Goal: Task Accomplishment & Management: Use online tool/utility

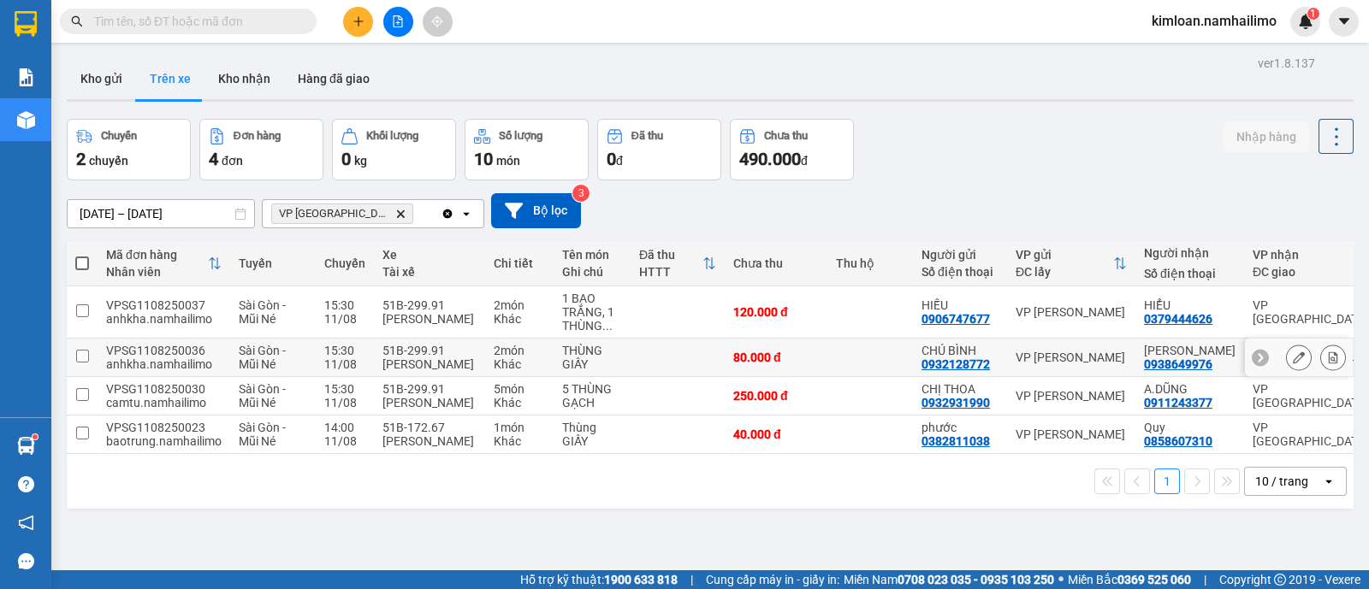
scroll to position [78, 0]
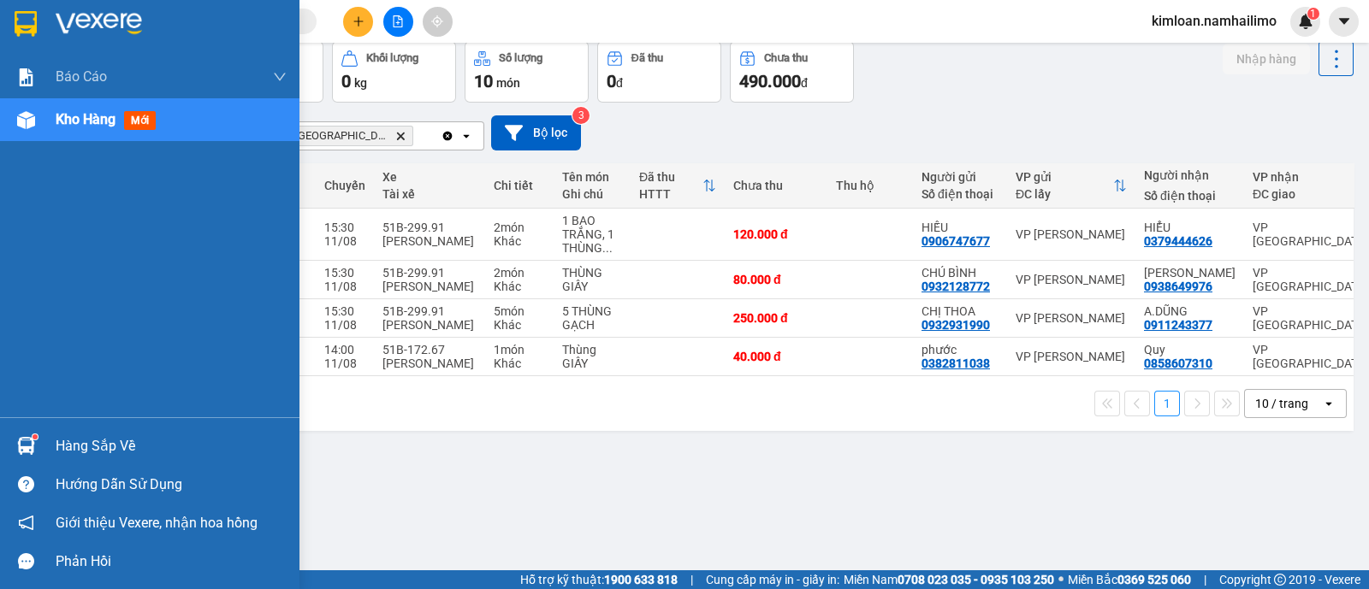
click at [70, 196] on div "Báo cáo Báo cáo dòng tiền (trạm) Doanh số tạo đơn theo VP gửi (trạm) Kho hàng m…" at bounding box center [149, 237] width 299 height 362
click at [76, 136] on div "Kho hàng mới" at bounding box center [171, 119] width 231 height 43
click at [141, 121] on span "mới" at bounding box center [140, 120] width 32 height 19
click at [103, 124] on span "Kho hàng" at bounding box center [86, 119] width 60 height 16
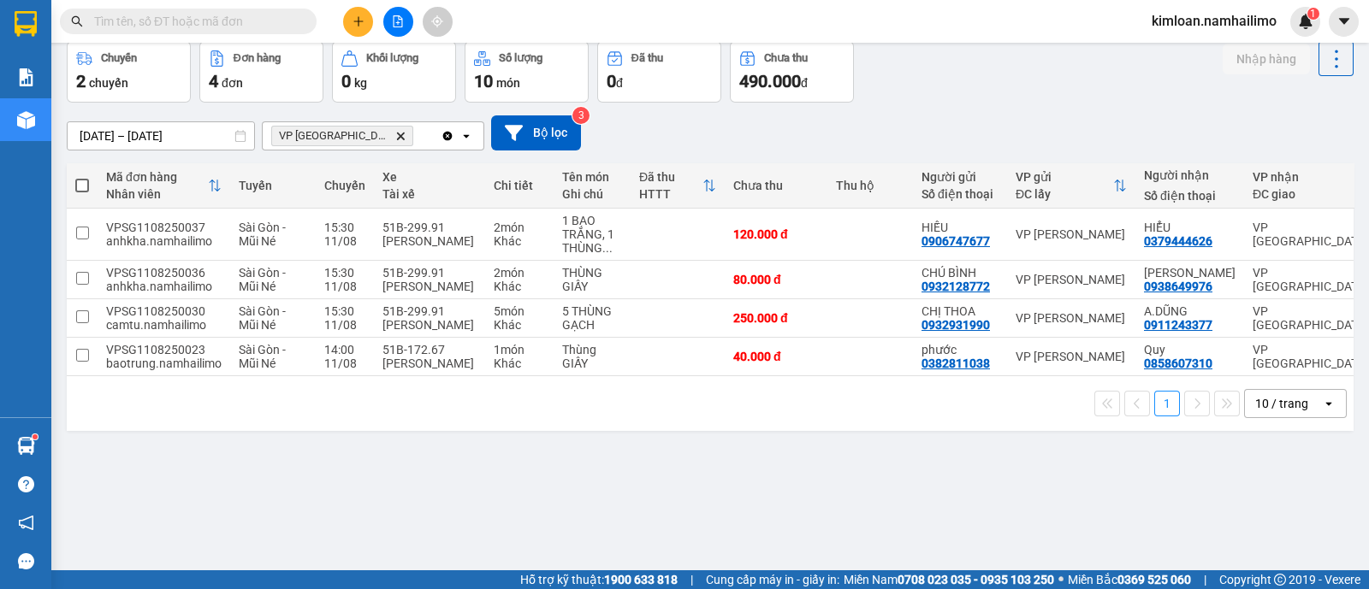
click at [395, 131] on icon "Delete" at bounding box center [400, 136] width 10 height 10
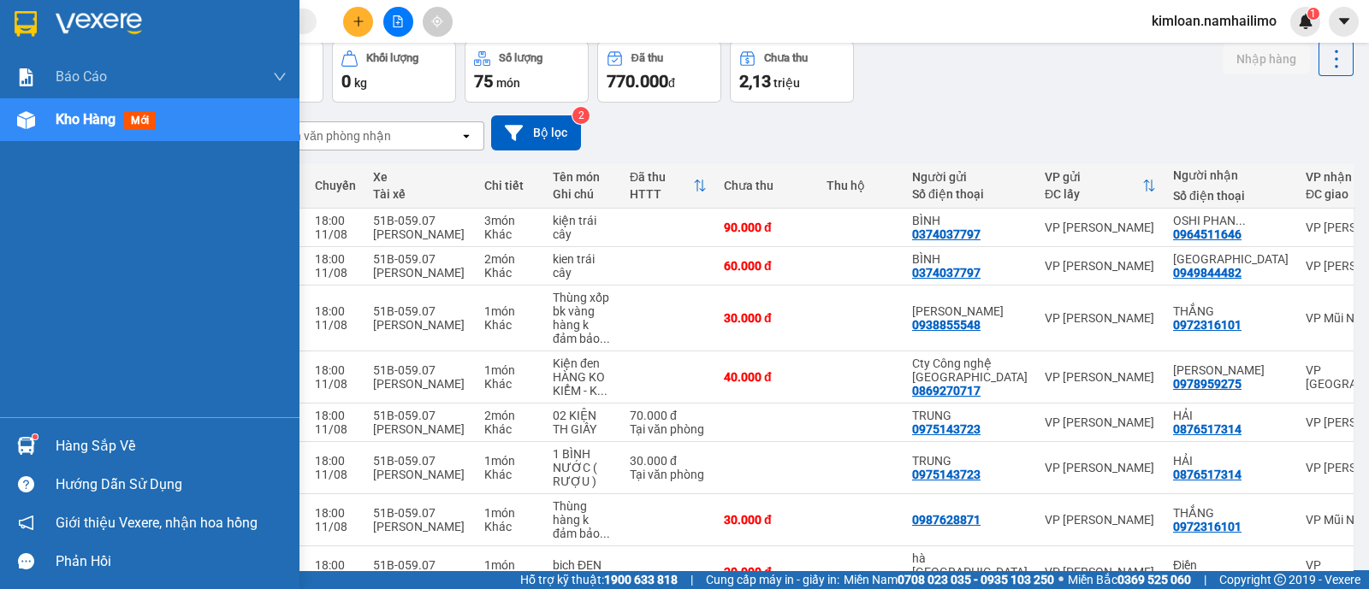
click at [95, 113] on span "Kho hàng" at bounding box center [86, 119] width 60 height 16
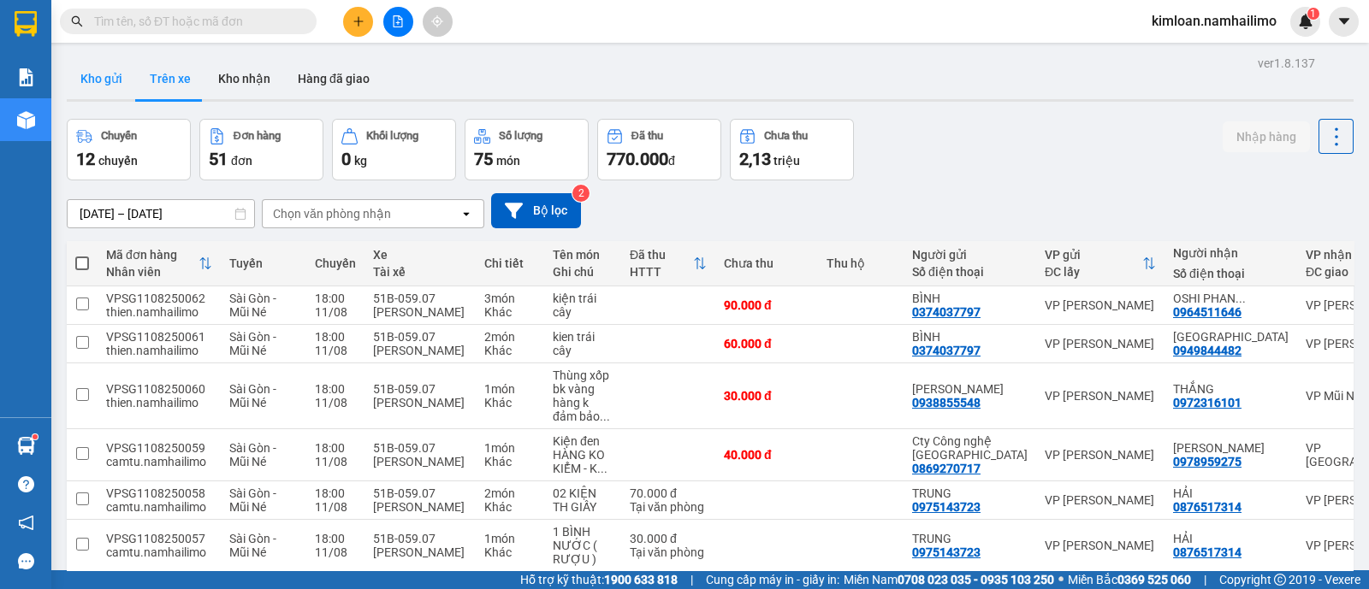
click at [88, 79] on button "Kho gửi" at bounding box center [101, 78] width 69 height 41
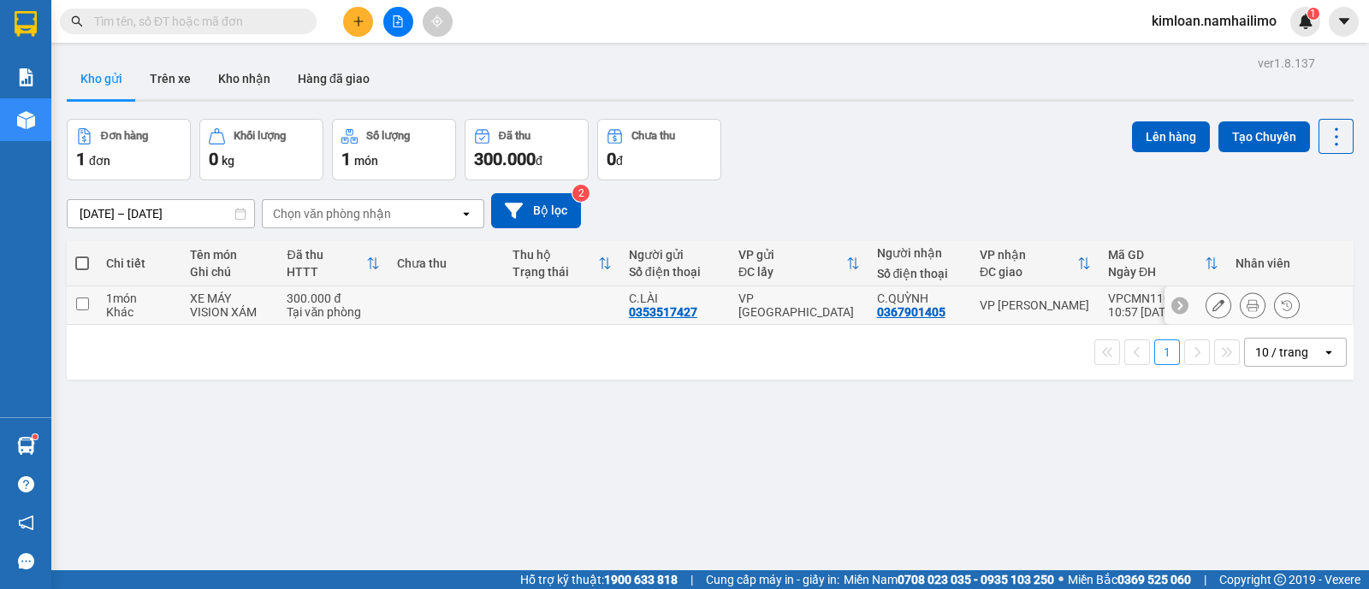
click at [81, 298] on input "checkbox" at bounding box center [82, 304] width 13 height 13
checkbox input "true"
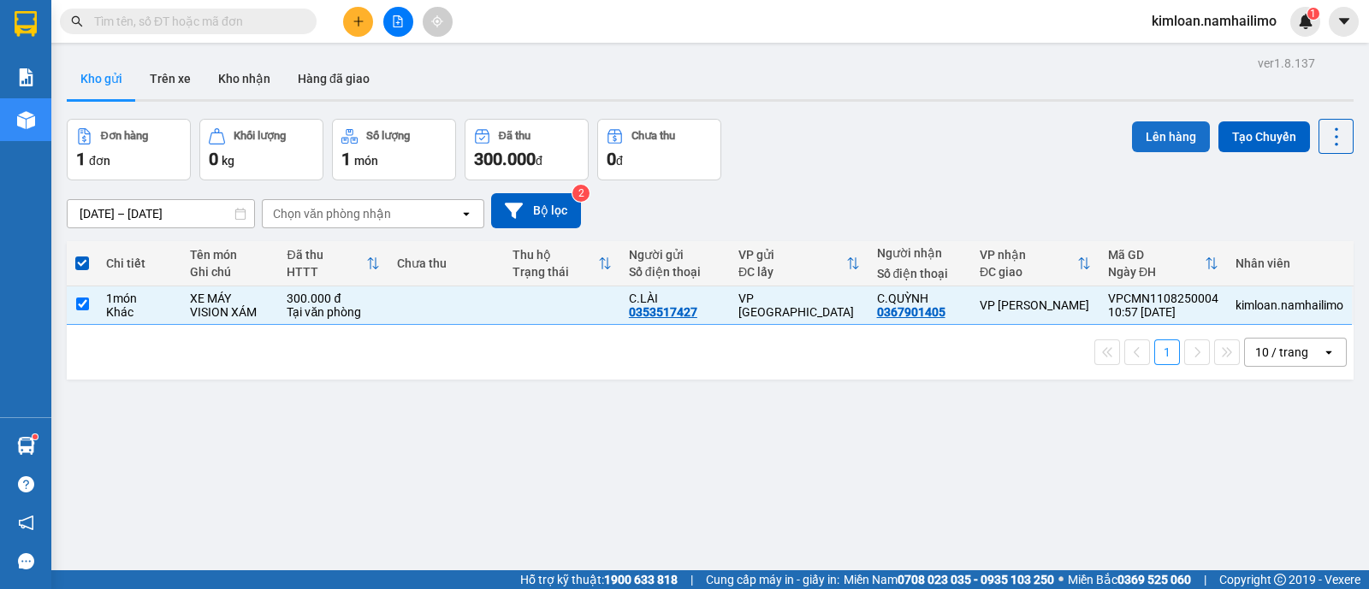
click at [1156, 144] on button "Lên hàng" at bounding box center [1171, 136] width 78 height 31
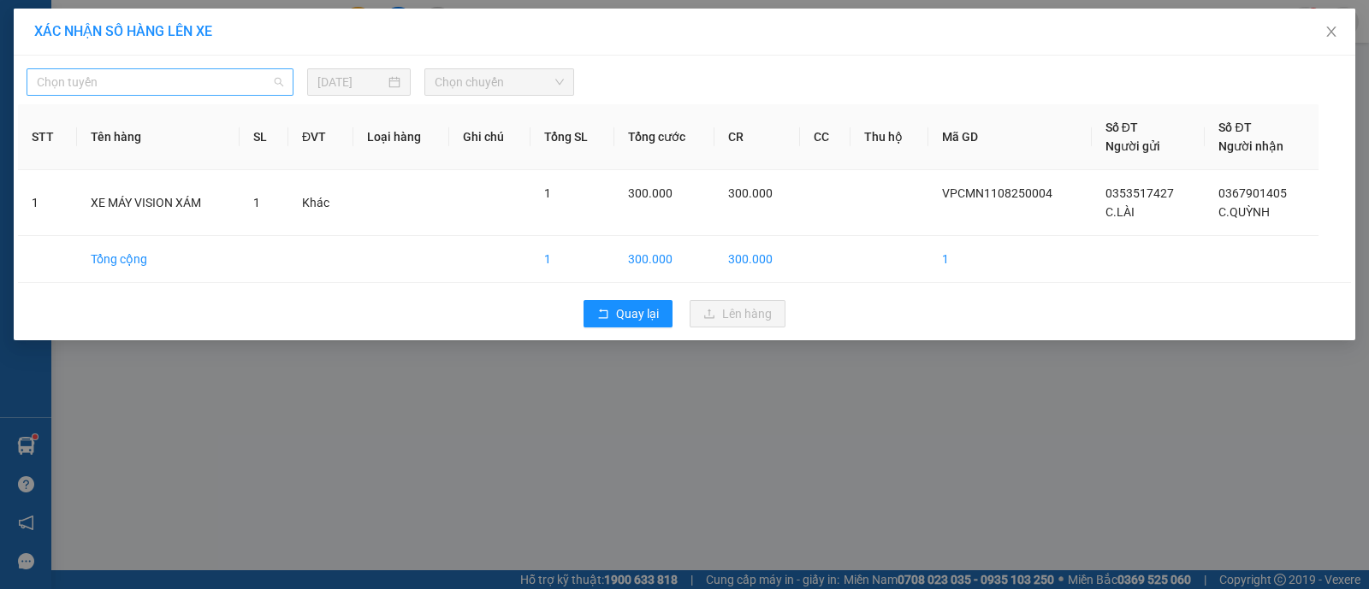
click at [198, 73] on span "Chọn tuyến" at bounding box center [160, 82] width 246 height 26
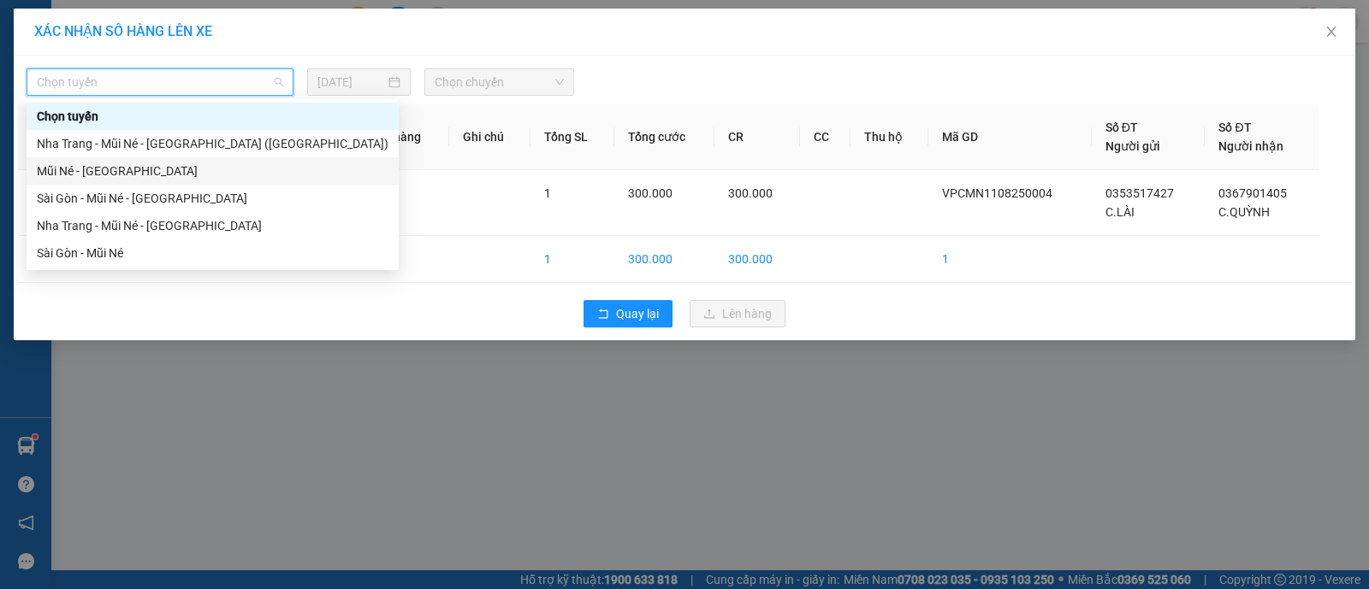
click at [122, 171] on div "Mũi Né - [GEOGRAPHIC_DATA]" at bounding box center [213, 171] width 352 height 19
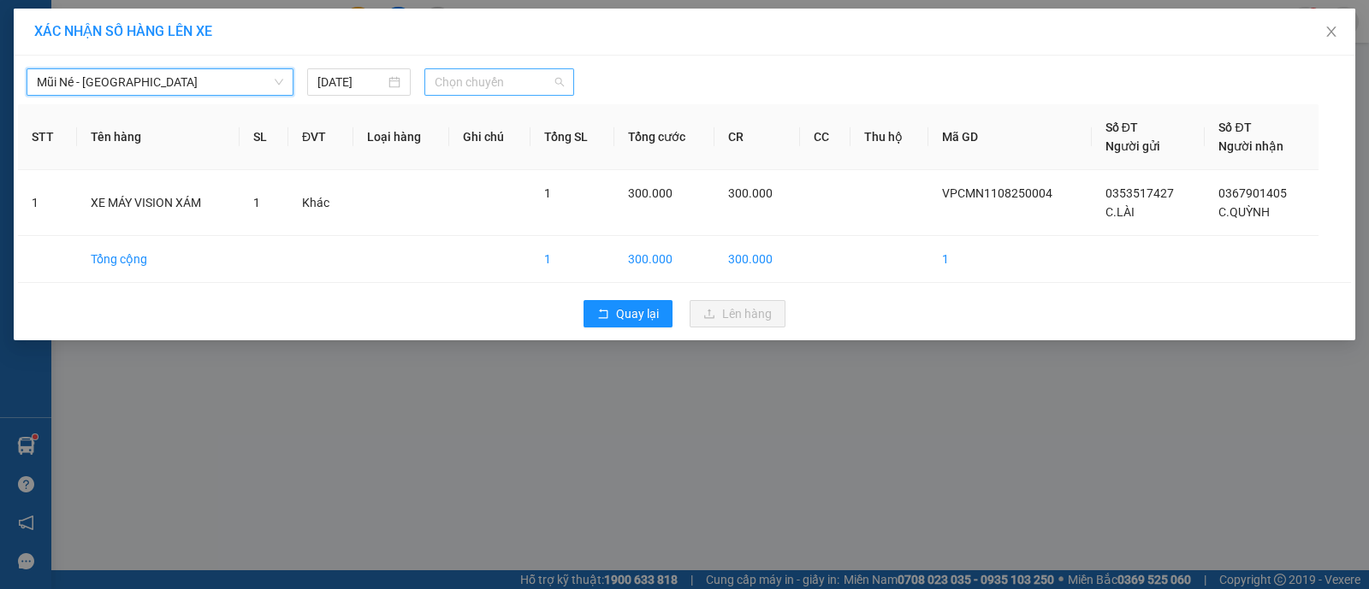
click at [513, 76] on span "Chọn chuyến" at bounding box center [499, 82] width 129 height 26
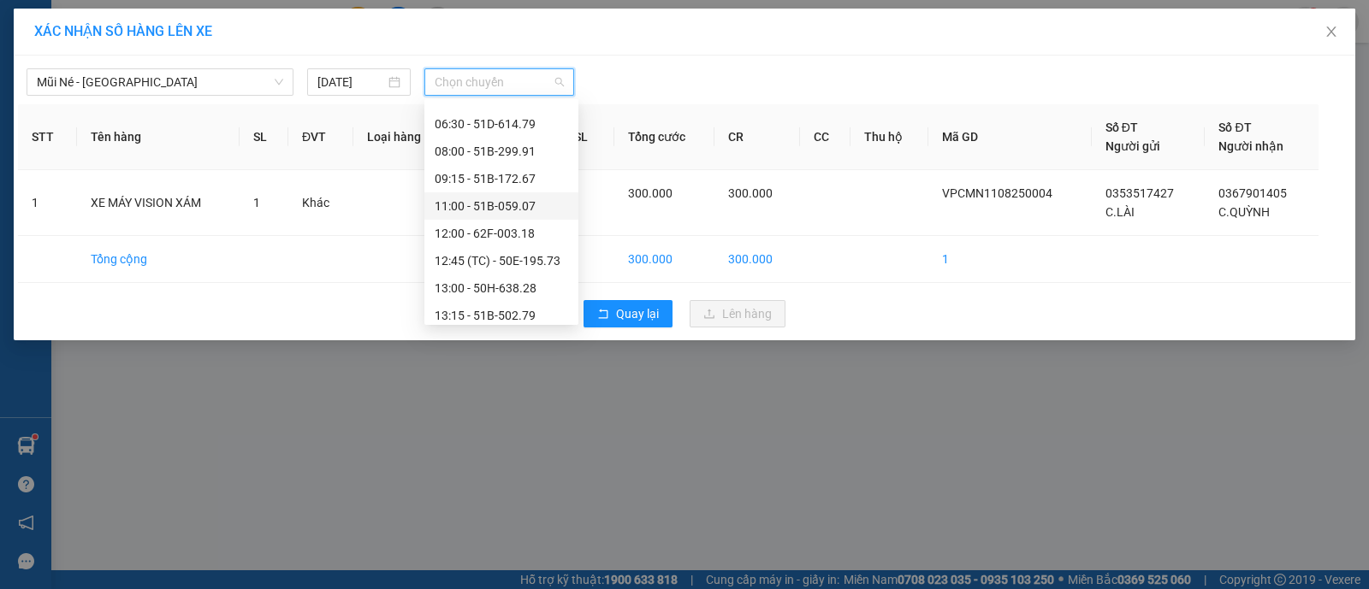
scroll to position [106, 0]
click at [475, 280] on div "13:15 - 51B-502.79" at bounding box center [501, 284] width 133 height 19
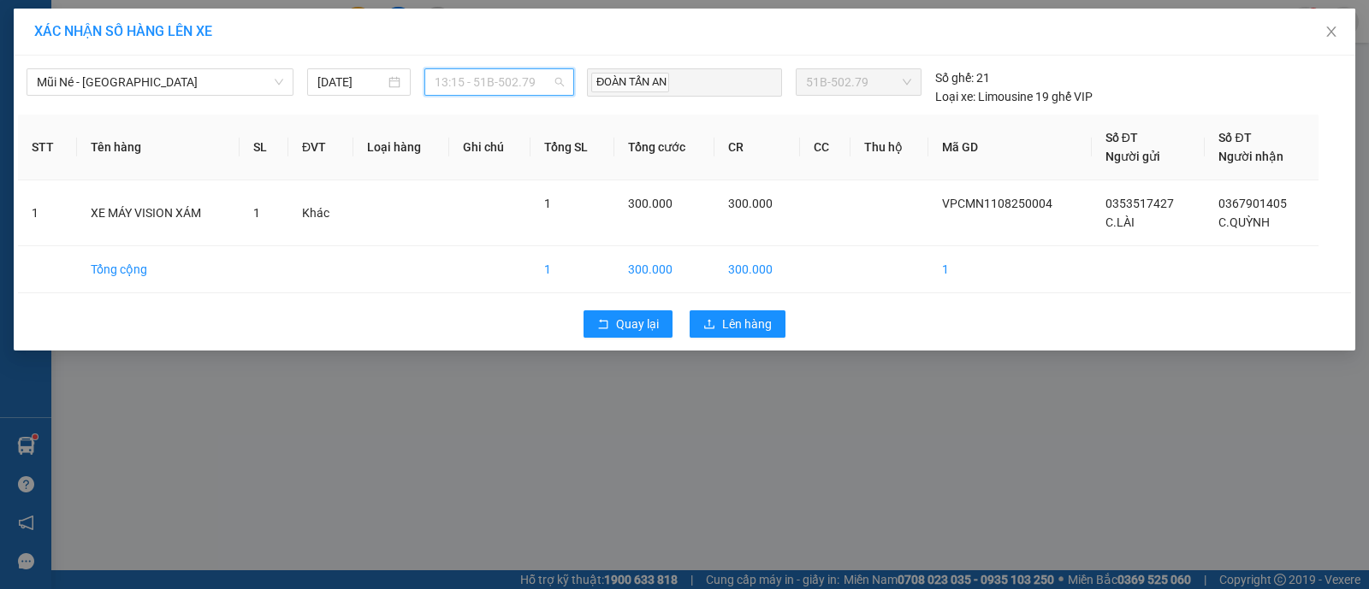
drag, startPoint x: 538, startPoint y: 70, endPoint x: 538, endPoint y: 94, distance: 24.0
click at [538, 74] on span "13:15 - 51B-502.79" at bounding box center [499, 82] width 129 height 26
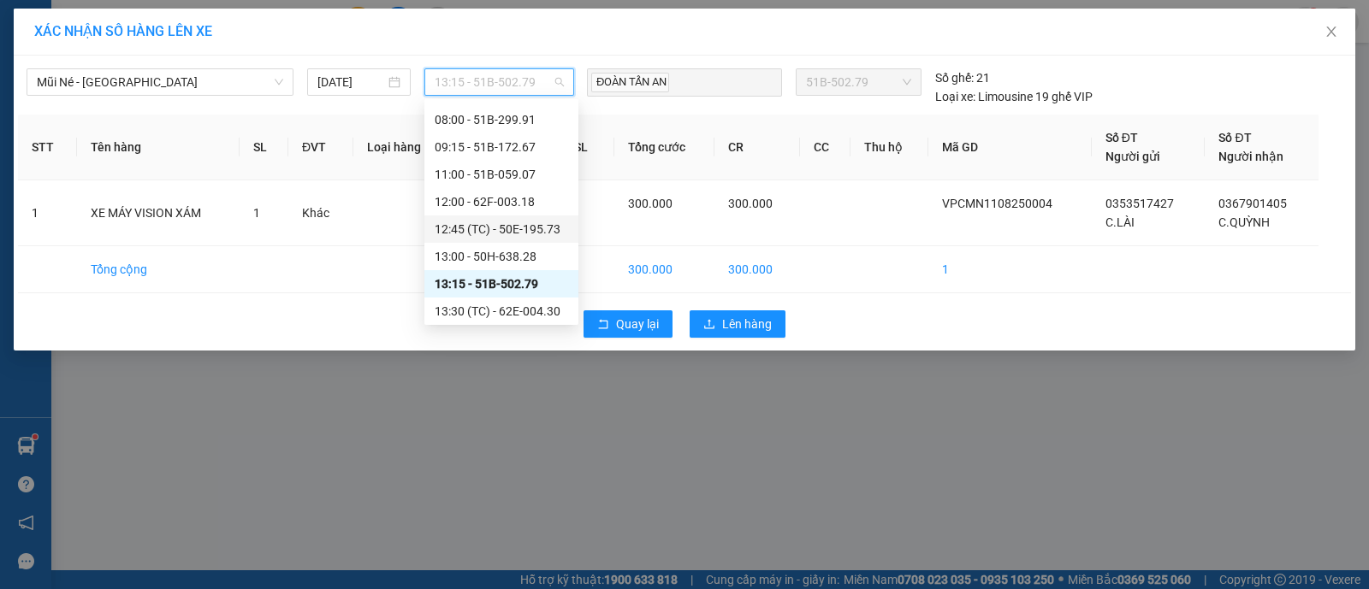
click at [504, 232] on div "12:45 (TC) - 50E-195.73" at bounding box center [501, 229] width 133 height 19
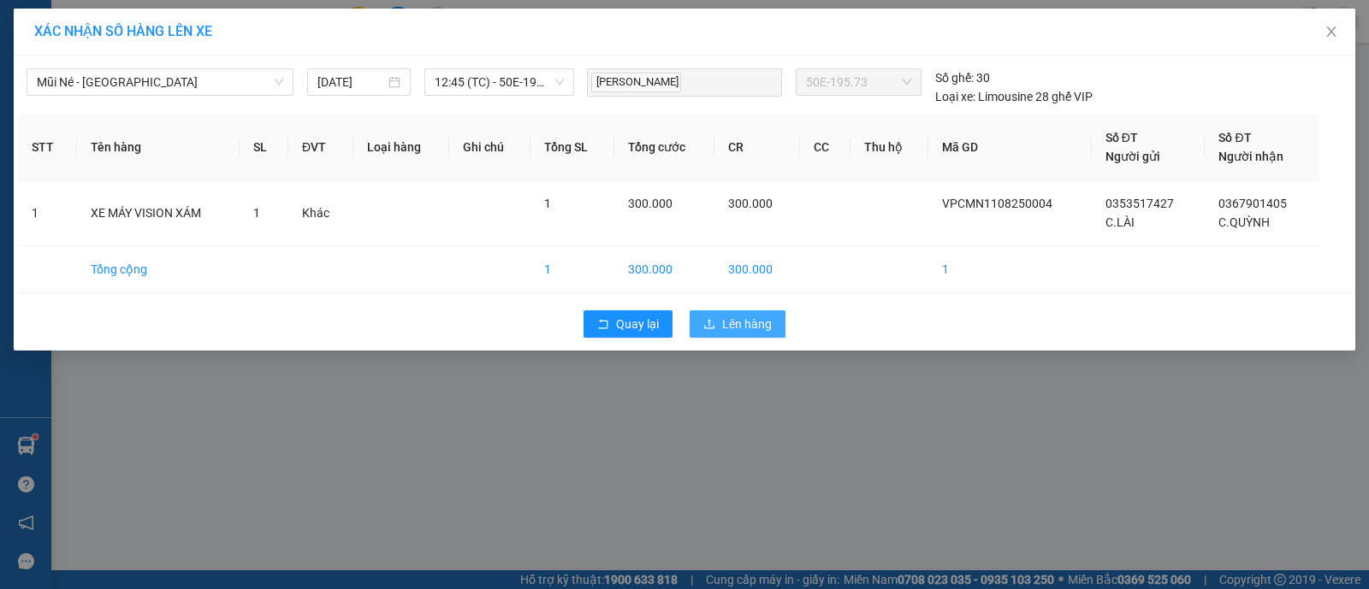
click at [739, 327] on span "Lên hàng" at bounding box center [747, 324] width 50 height 19
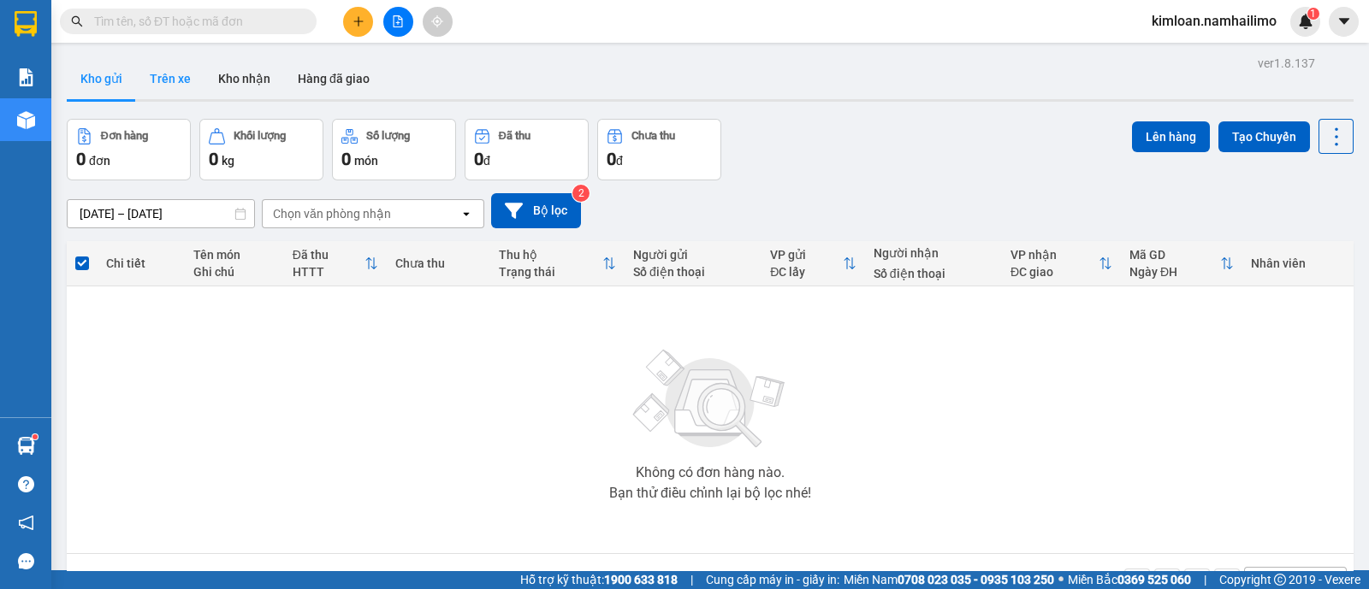
click at [169, 87] on button "Trên xe" at bounding box center [170, 78] width 68 height 41
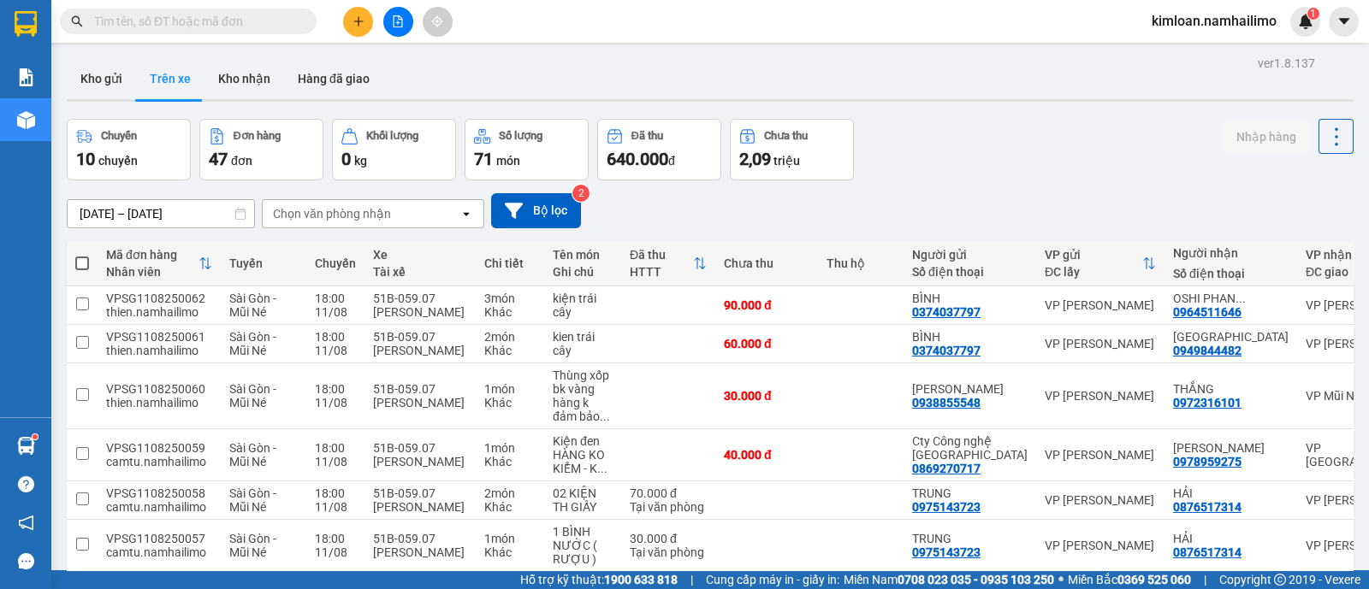
click at [405, 213] on div "Chọn văn phòng nhận" at bounding box center [361, 213] width 197 height 27
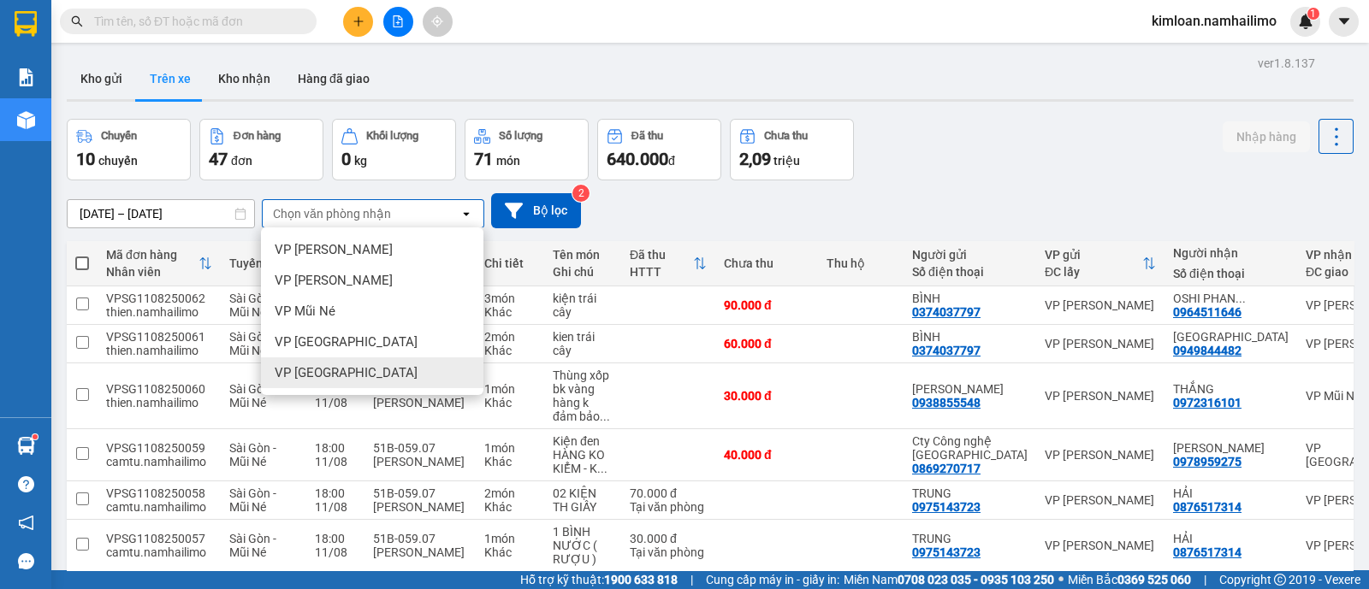
click at [341, 368] on span "VP [GEOGRAPHIC_DATA]" at bounding box center [346, 372] width 143 height 17
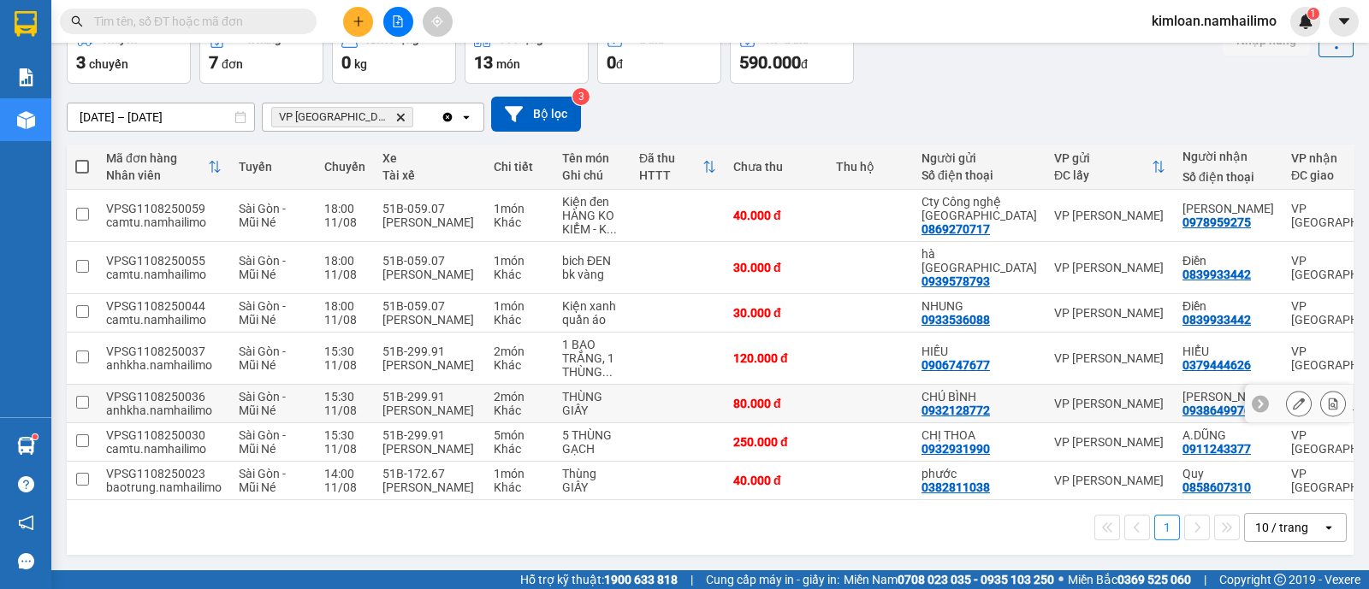
scroll to position [114, 0]
click at [761, 528] on div "1 10 / trang open" at bounding box center [710, 527] width 1273 height 29
click at [80, 473] on input "checkbox" at bounding box center [82, 479] width 13 height 13
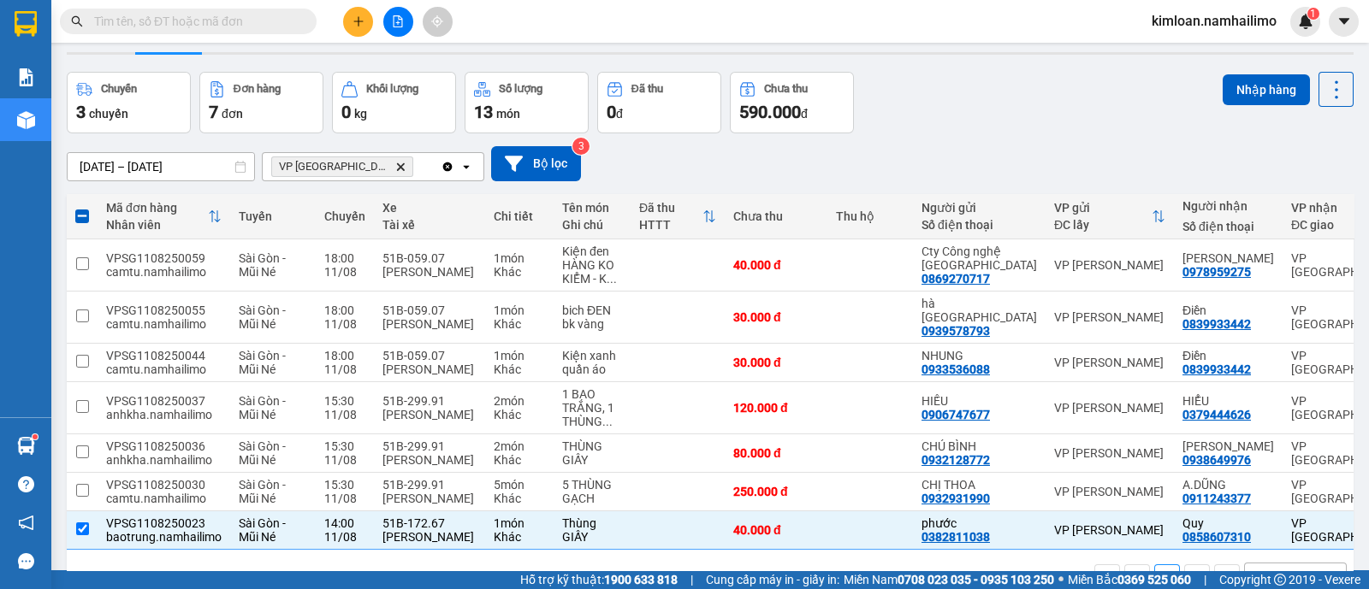
scroll to position [0, 0]
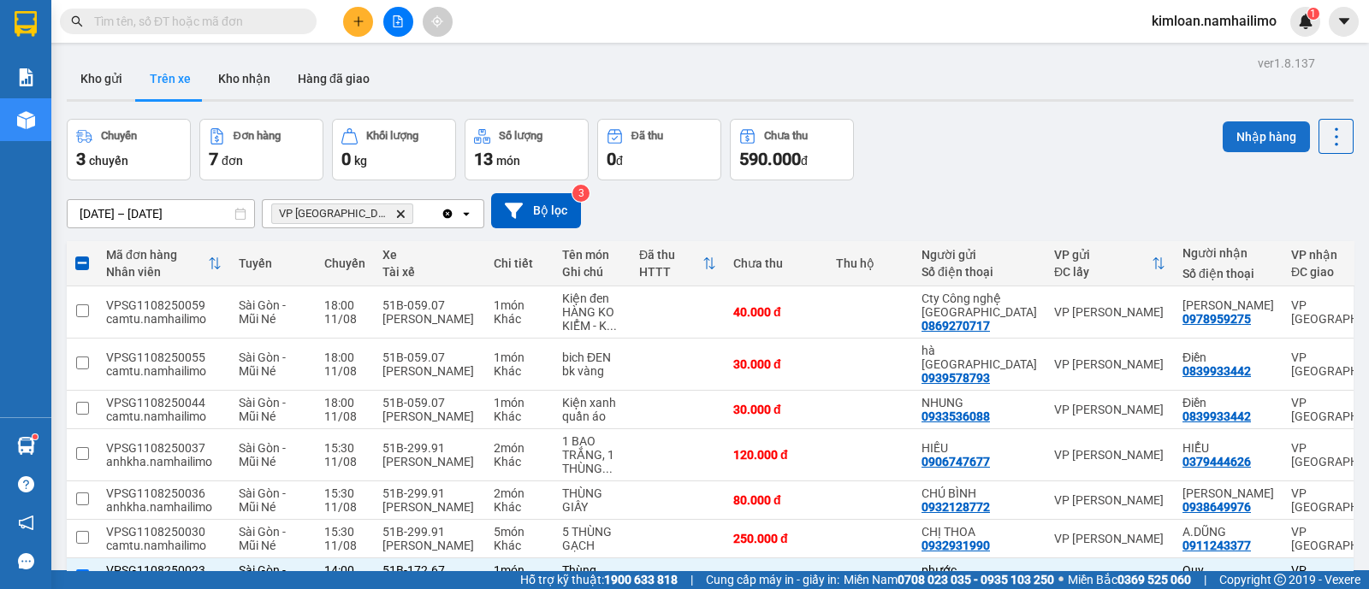
click at [1245, 131] on button "Nhập hàng" at bounding box center [1265, 136] width 87 height 31
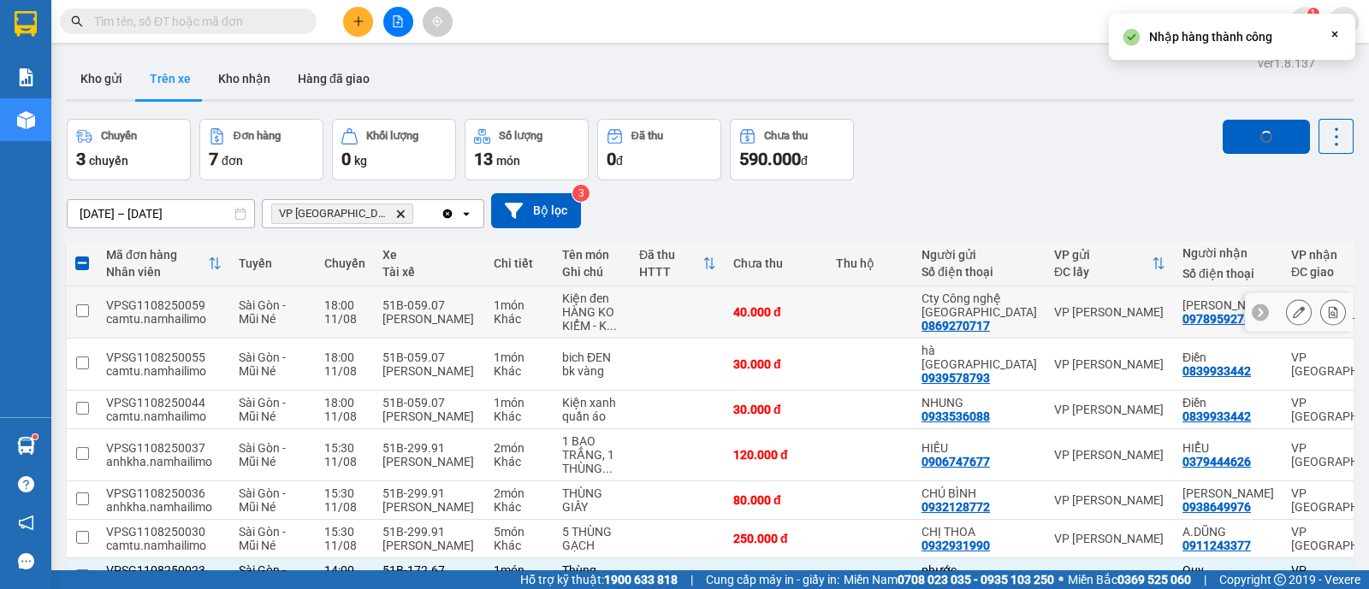
checkbox input "false"
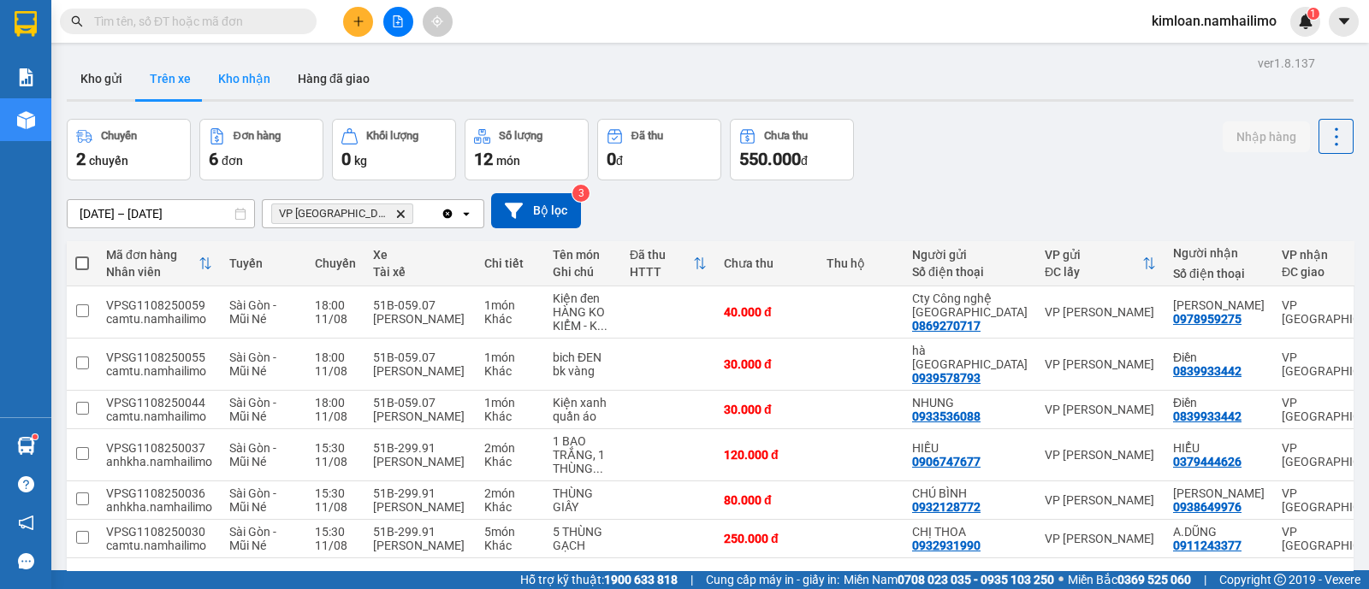
click at [244, 85] on button "Kho nhận" at bounding box center [244, 78] width 80 height 41
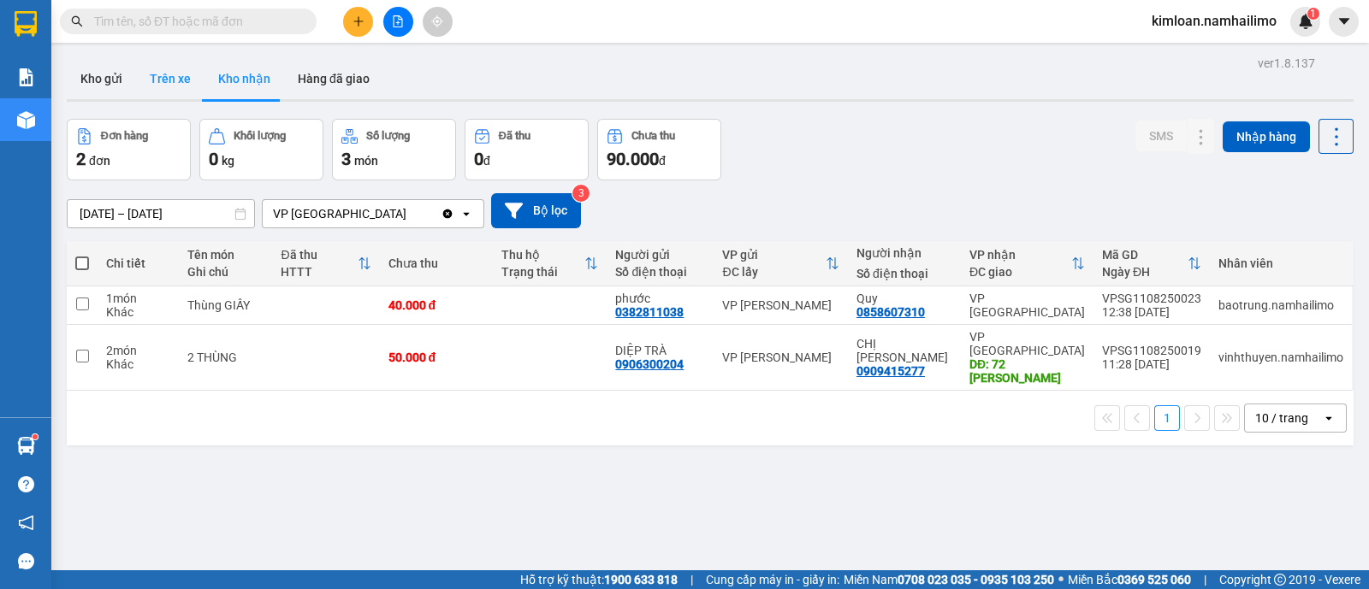
click at [160, 74] on button "Trên xe" at bounding box center [170, 78] width 68 height 41
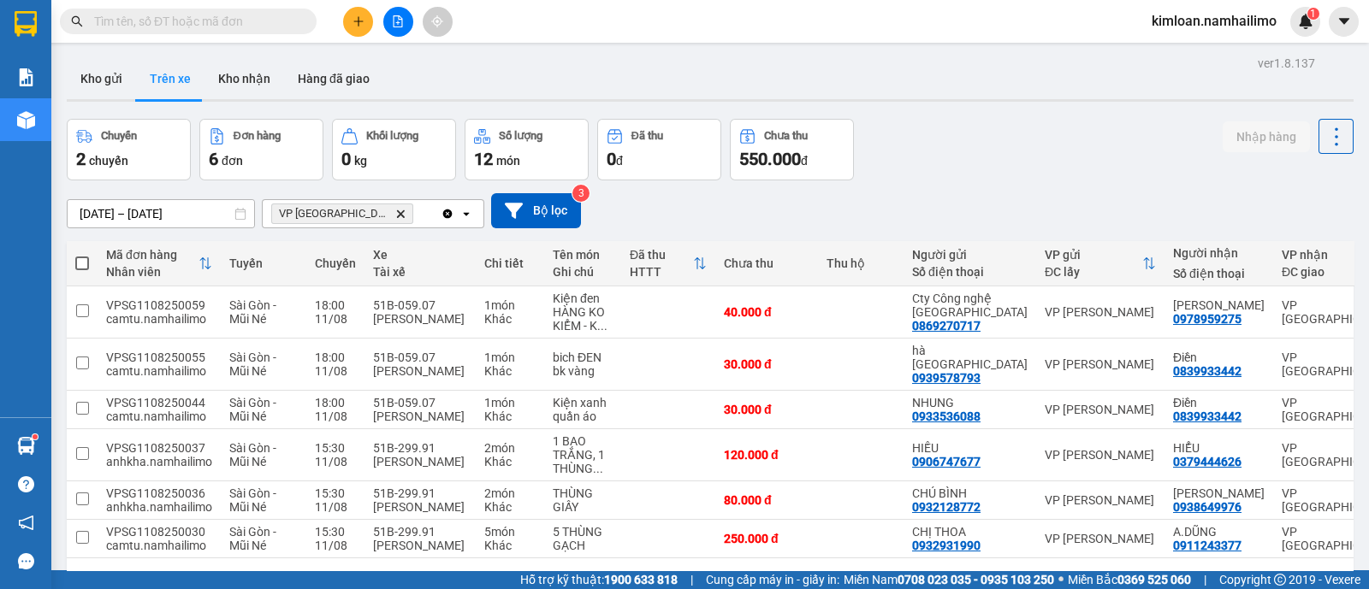
click at [662, 199] on div "[DATE] – [DATE] Press the down arrow key to interact with the calendar and sele…" at bounding box center [710, 210] width 1286 height 35
click at [526, 64] on div "Kho gửi Trên xe Kho nhận Hàng đã giao" at bounding box center [710, 80] width 1286 height 45
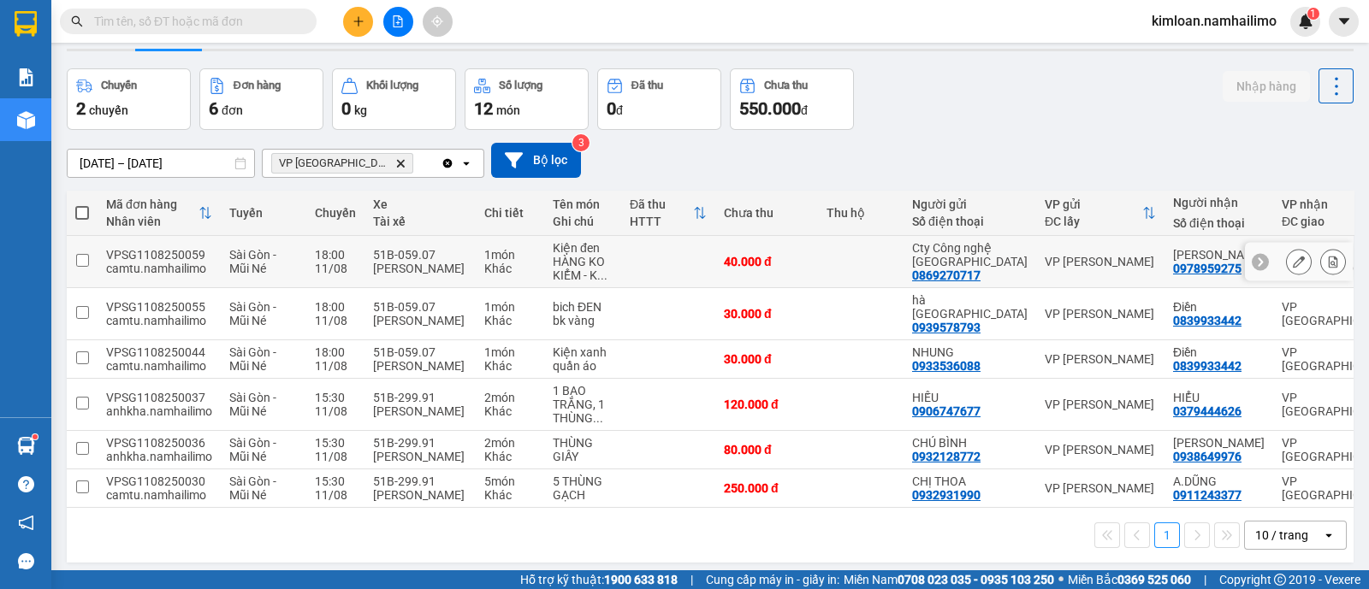
scroll to position [78, 0]
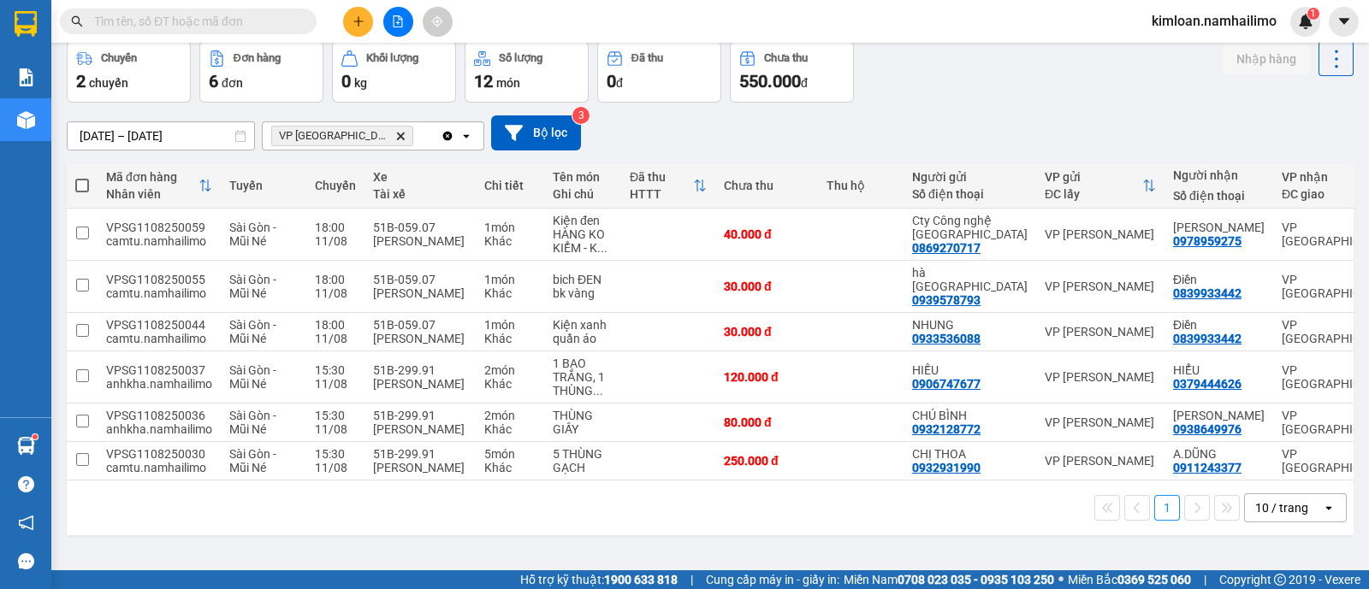
click at [648, 535] on div "1 10 / trang open" at bounding box center [710, 508] width 1286 height 55
click at [625, 523] on div "1 10 / trang open" at bounding box center [710, 508] width 1273 height 29
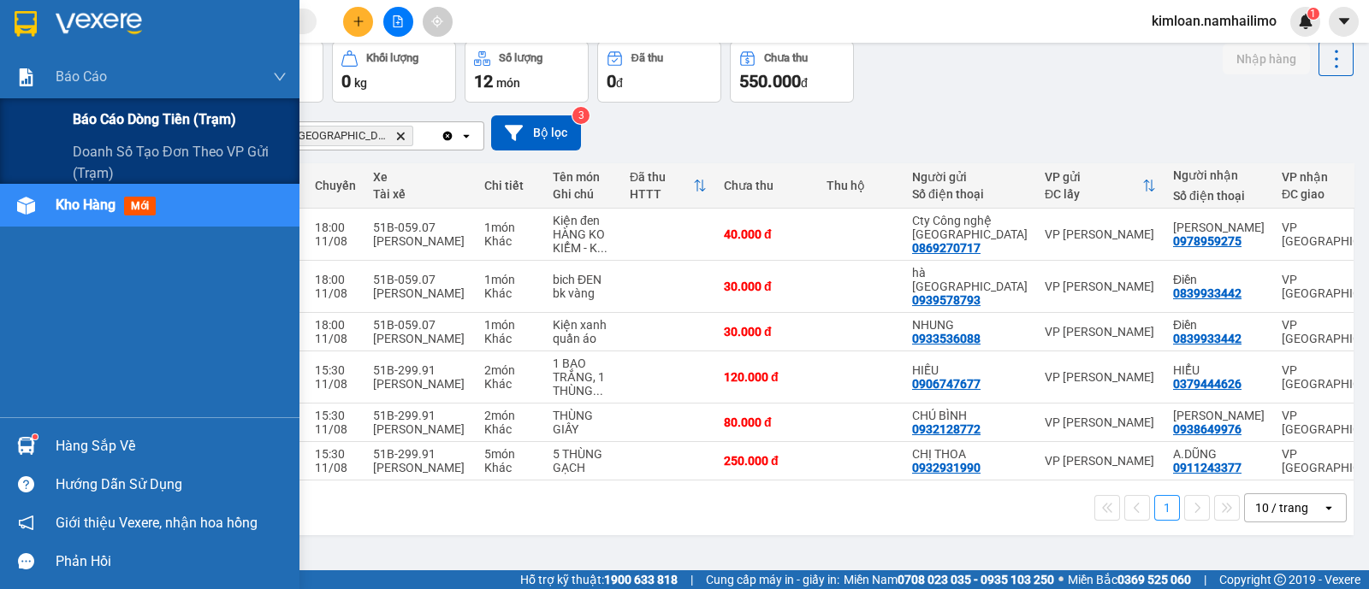
drag, startPoint x: 112, startPoint y: 115, endPoint x: 232, endPoint y: 115, distance: 119.8
click at [113, 115] on span "Báo cáo dòng tiền (trạm)" at bounding box center [154, 119] width 163 height 21
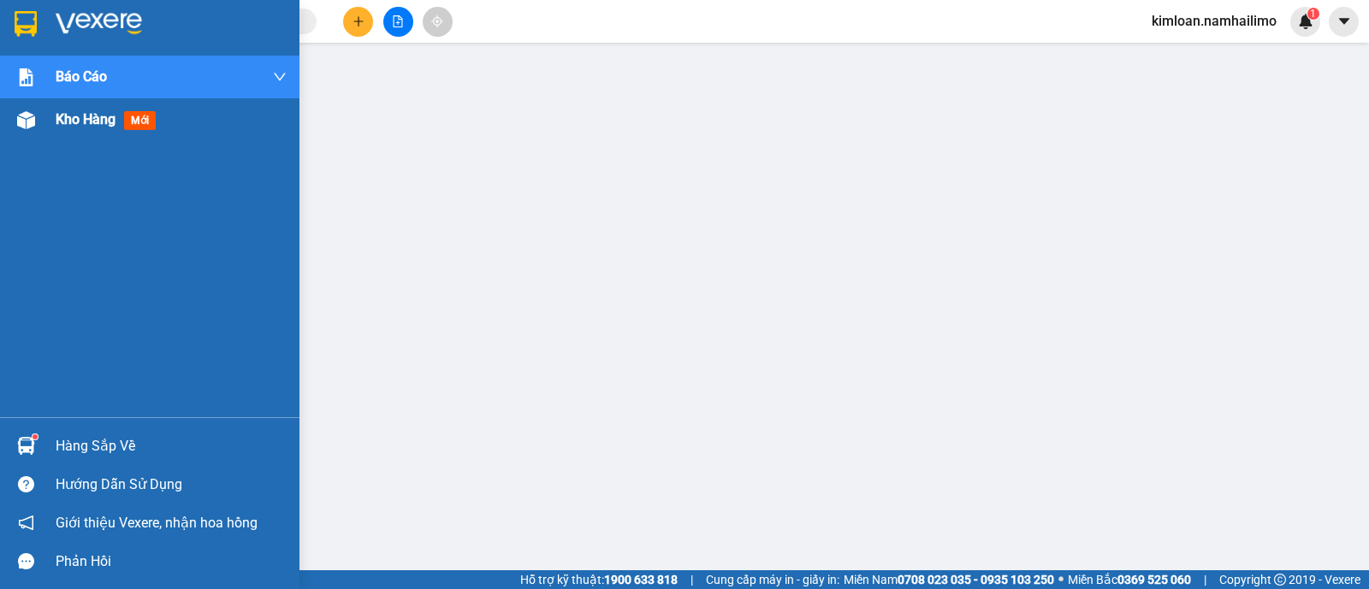
click at [103, 112] on span "Kho hàng" at bounding box center [86, 119] width 60 height 16
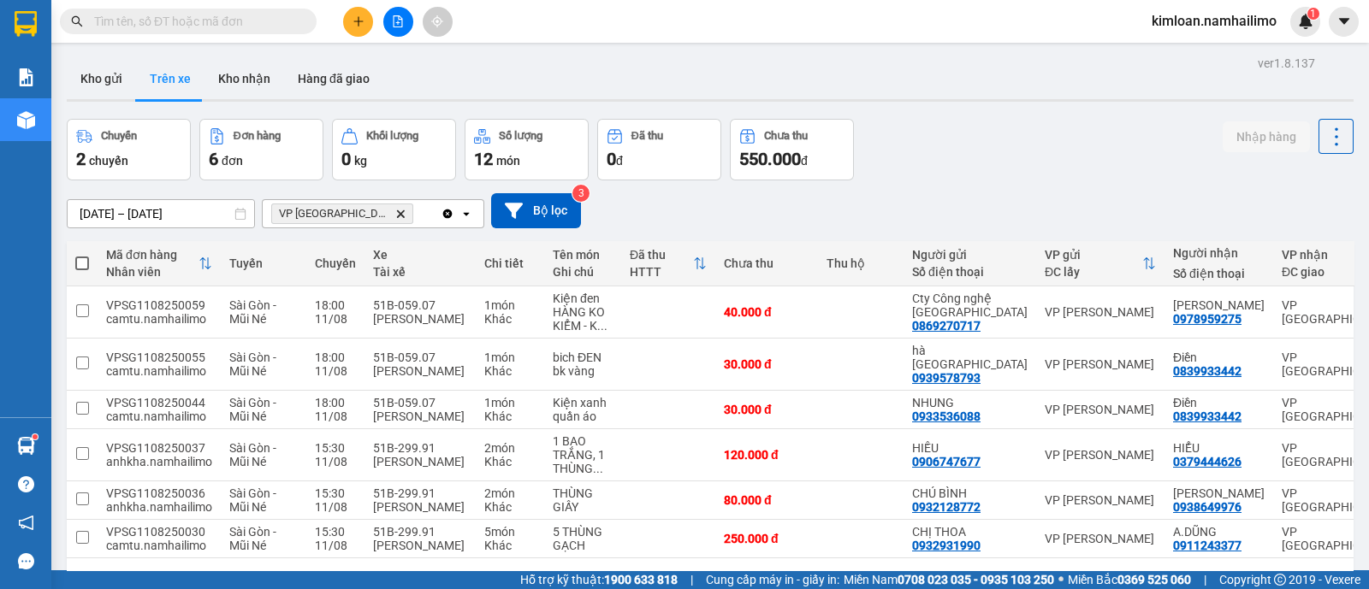
click at [180, 80] on button "Trên xe" at bounding box center [170, 78] width 68 height 41
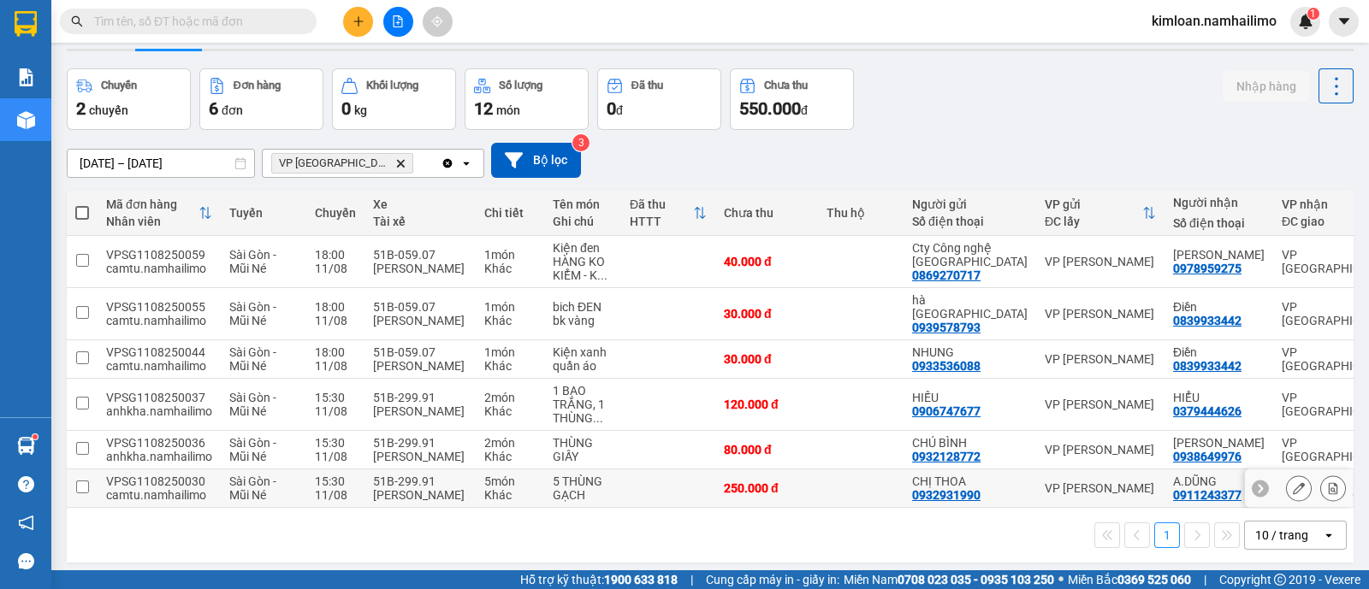
scroll to position [78, 0]
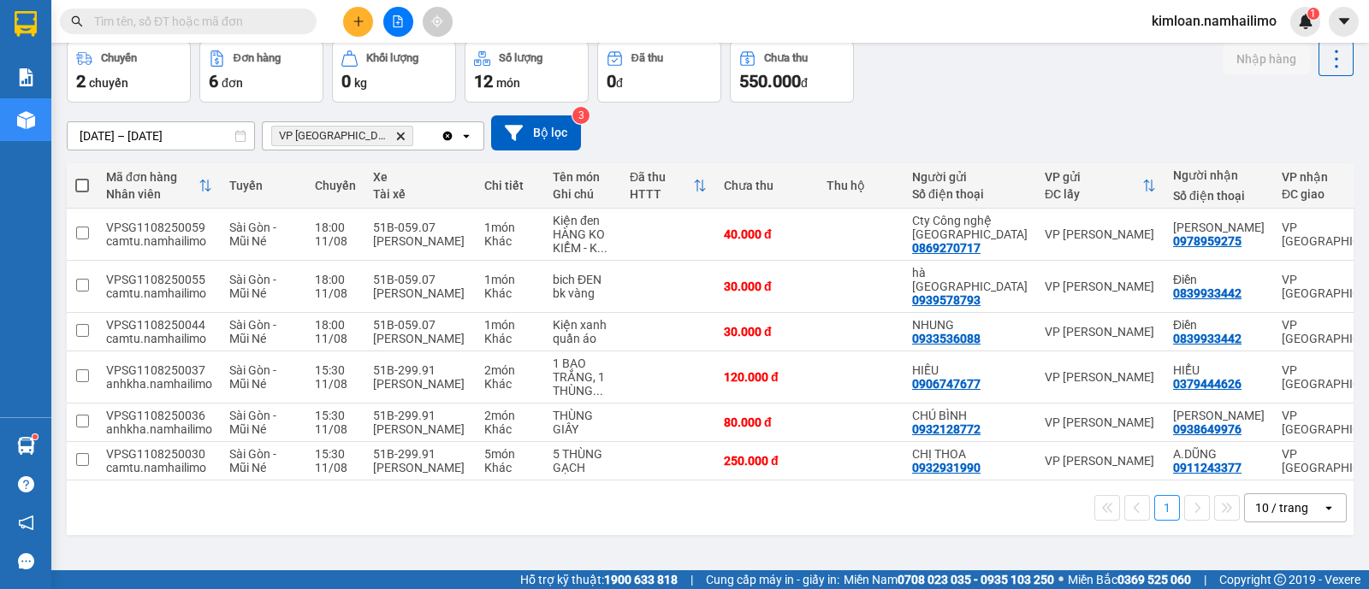
click at [559, 521] on div "1 10 / trang open" at bounding box center [710, 508] width 1273 height 29
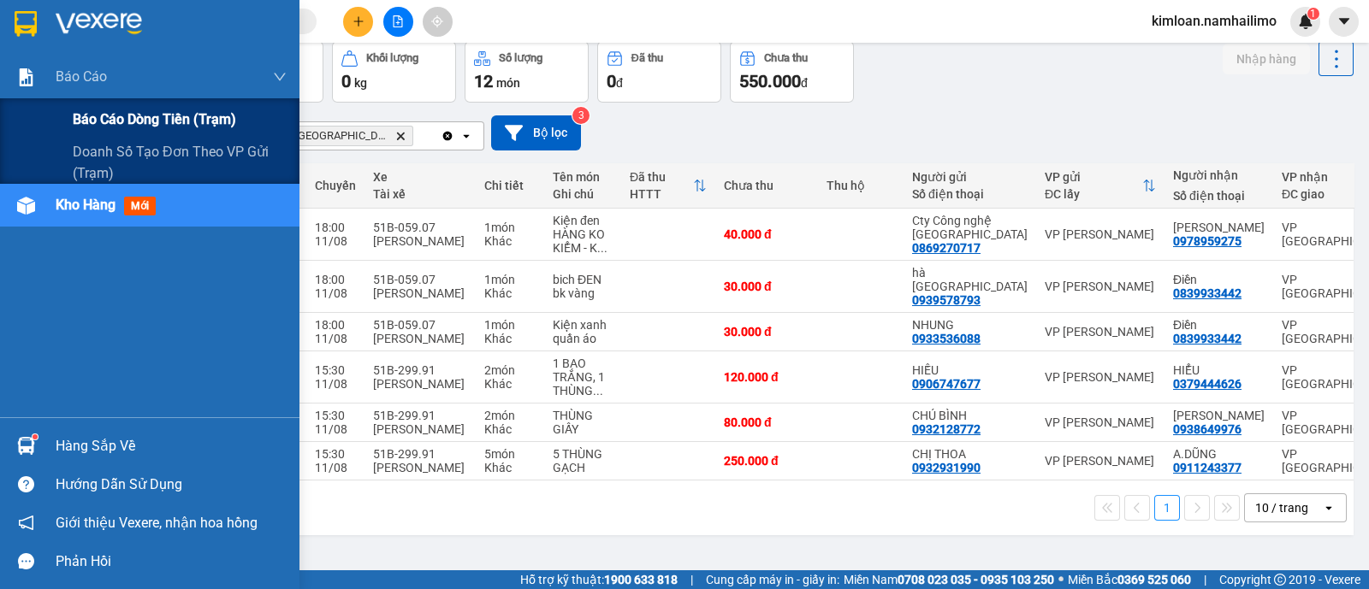
click at [117, 114] on span "Báo cáo dòng tiền (trạm)" at bounding box center [154, 119] width 163 height 21
